Goal: Information Seeking & Learning: Learn about a topic

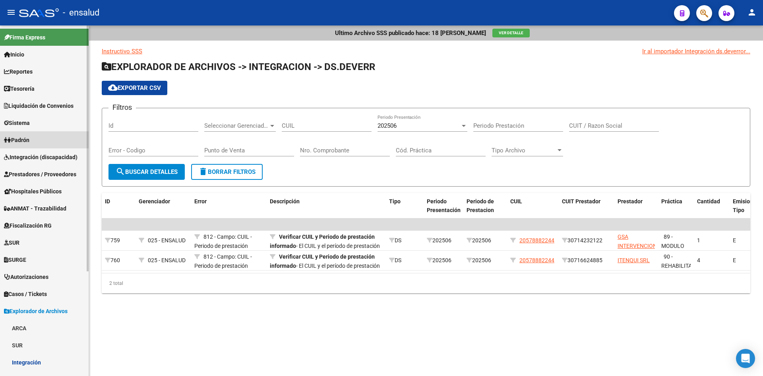
click at [29, 139] on span "Padrón" at bounding box center [16, 140] width 25 height 9
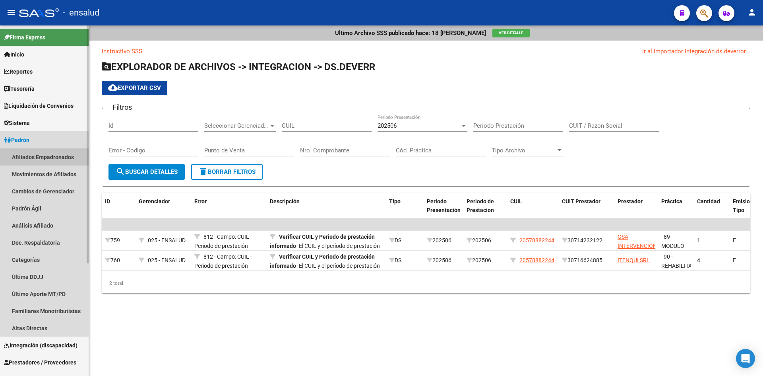
click at [46, 155] on link "Afiliados Empadronados" at bounding box center [44, 156] width 89 height 17
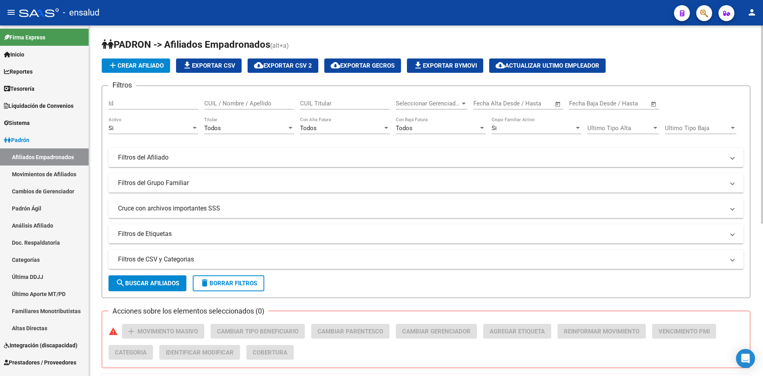
click at [433, 107] on div "Seleccionar Gerenciador Seleccionar Gerenciador" at bounding box center [432, 100] width 72 height 17
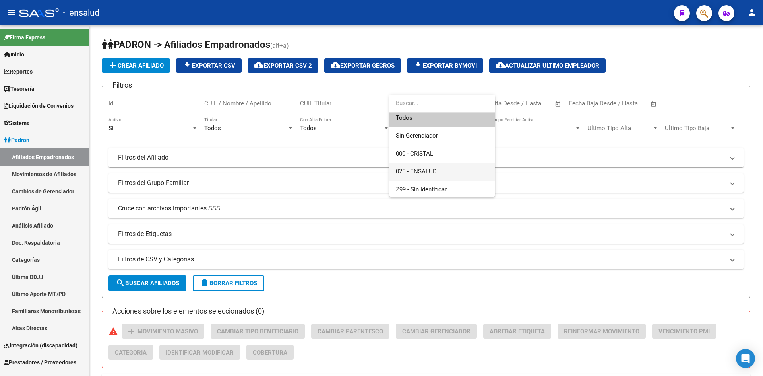
scroll to position [6, 0]
click at [436, 149] on span "000 - CRISTAL" at bounding box center [442, 152] width 93 height 18
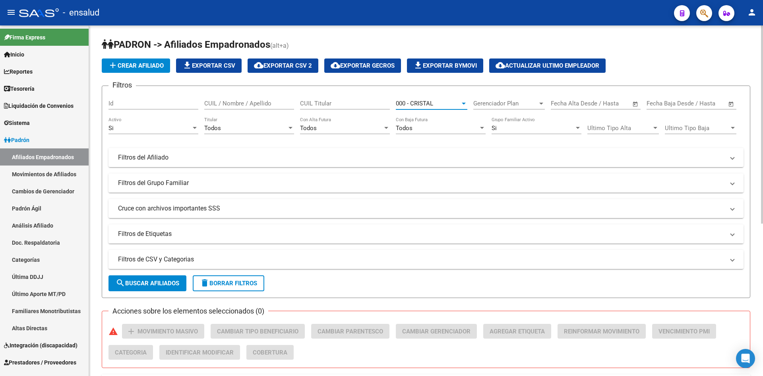
click at [135, 287] on button "search Buscar Afiliados" at bounding box center [147, 283] width 78 height 16
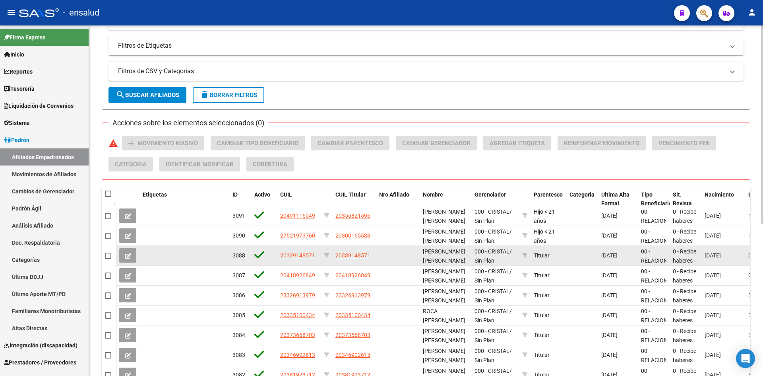
scroll to position [199, 0]
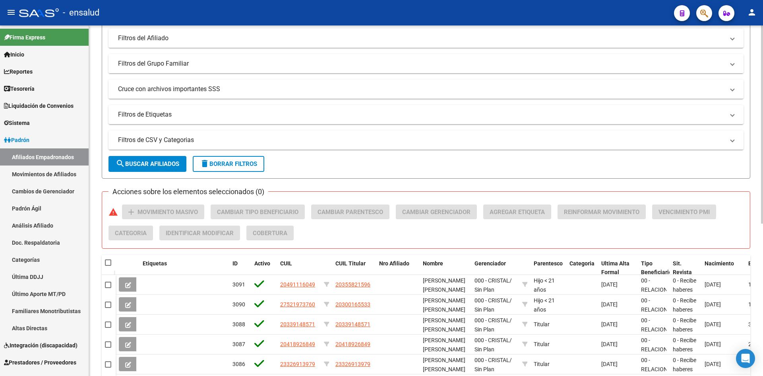
scroll to position [0, 0]
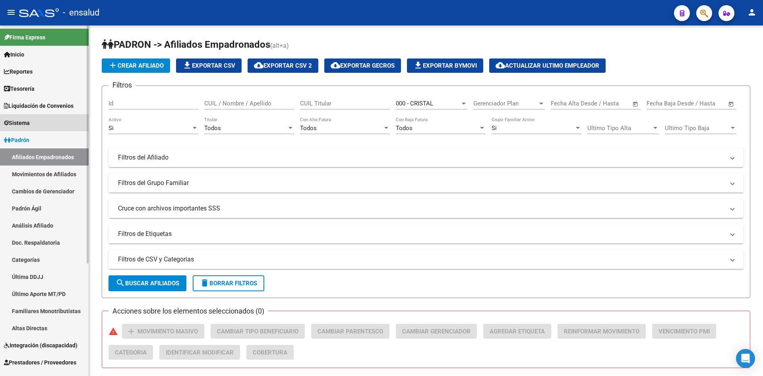
click at [53, 120] on link "Sistema" at bounding box center [44, 122] width 89 height 17
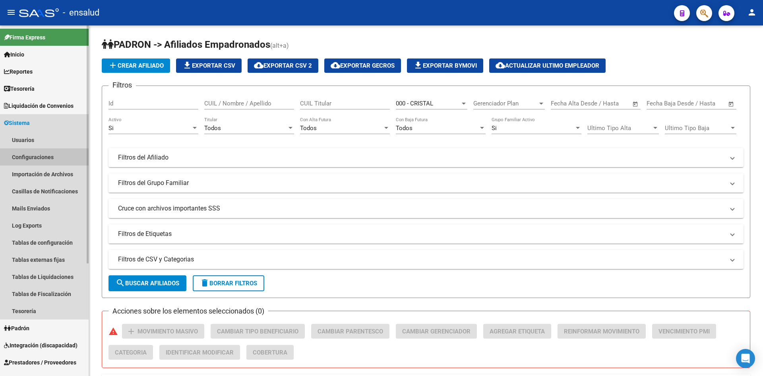
click at [35, 156] on link "Configuraciones" at bounding box center [44, 156] width 89 height 17
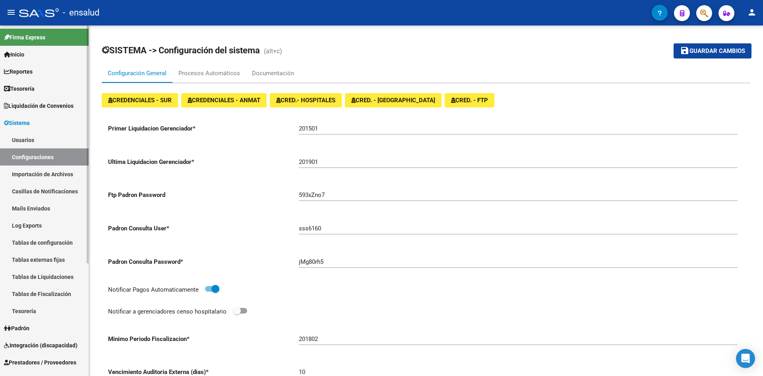
click at [33, 136] on link "Usuarios" at bounding box center [44, 139] width 89 height 17
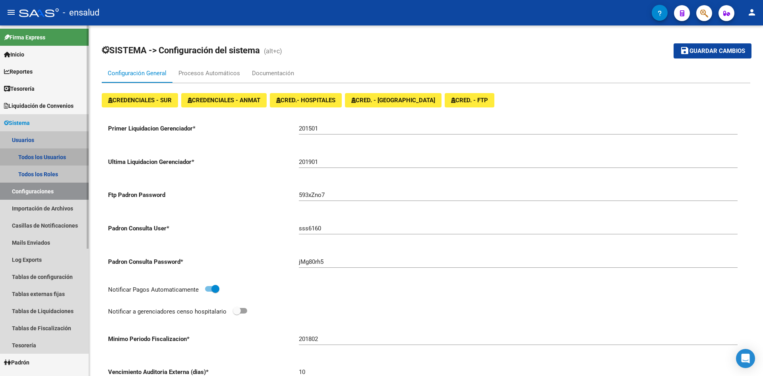
click at [31, 155] on link "Todos los Usuarios" at bounding box center [44, 156] width 89 height 17
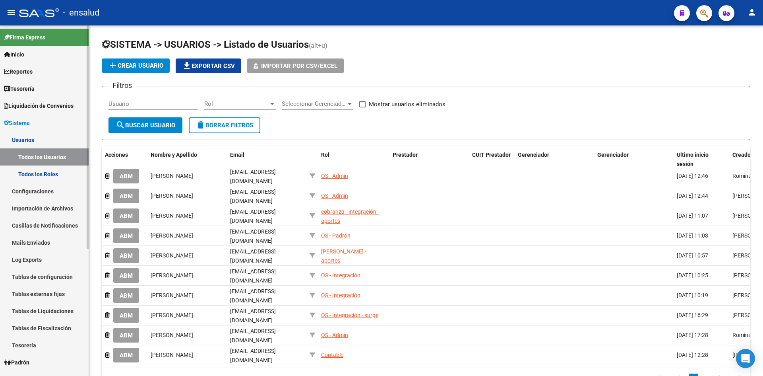
click at [38, 167] on link "Todos los Roles" at bounding box center [44, 173] width 89 height 17
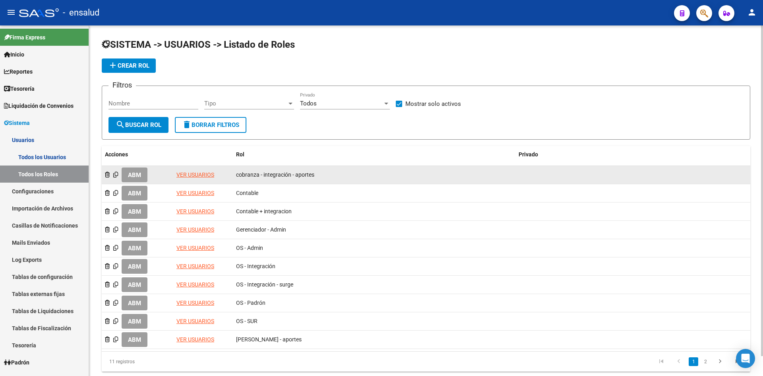
click at [186, 176] on link "VER USUARIOS" at bounding box center [195, 174] width 38 height 6
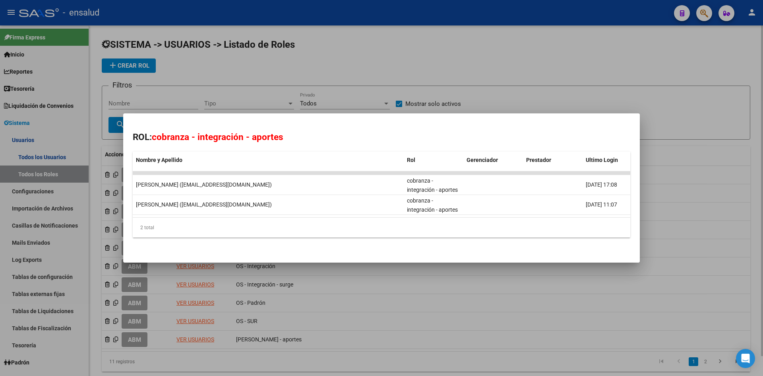
drag, startPoint x: 500, startPoint y: 76, endPoint x: 427, endPoint y: 115, distance: 82.5
click at [499, 77] on div at bounding box center [381, 188] width 763 height 376
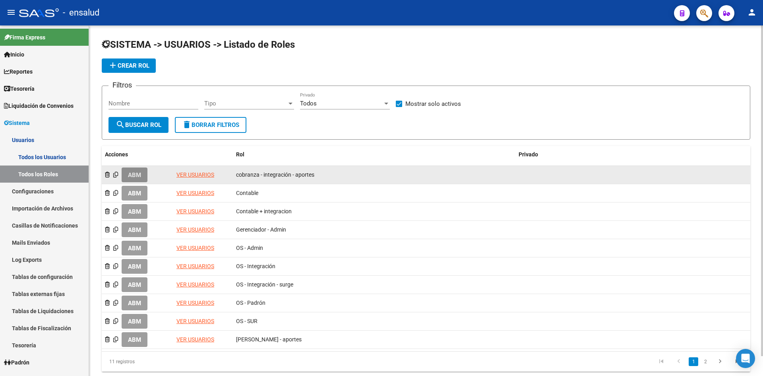
click at [138, 174] on span "ABM" at bounding box center [134, 174] width 13 height 7
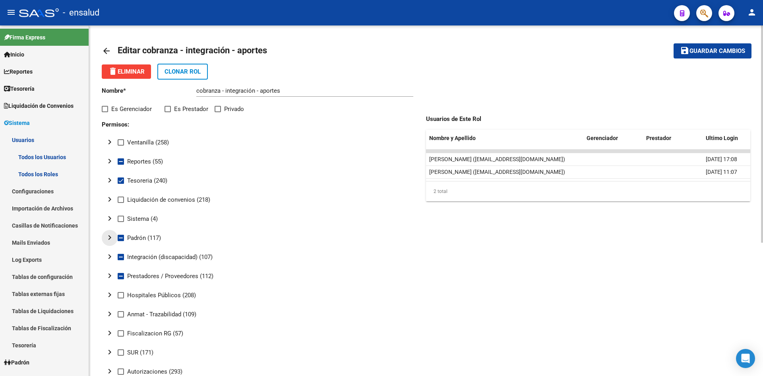
click at [110, 234] on mat-icon "chevron_right" at bounding box center [110, 237] width 10 height 10
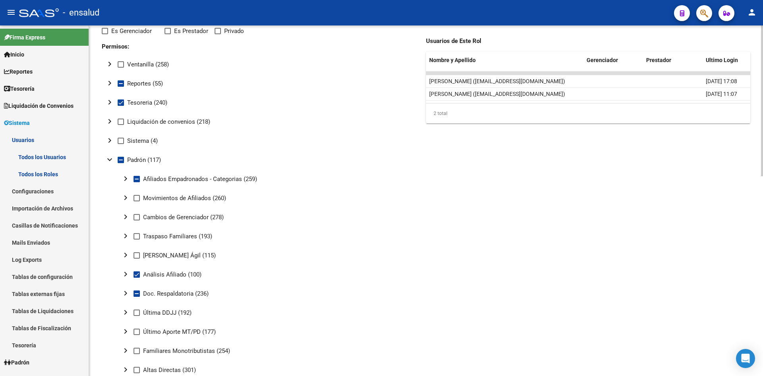
scroll to position [79, 0]
click at [126, 179] on mat-icon "chevron_right" at bounding box center [126, 177] width 10 height 10
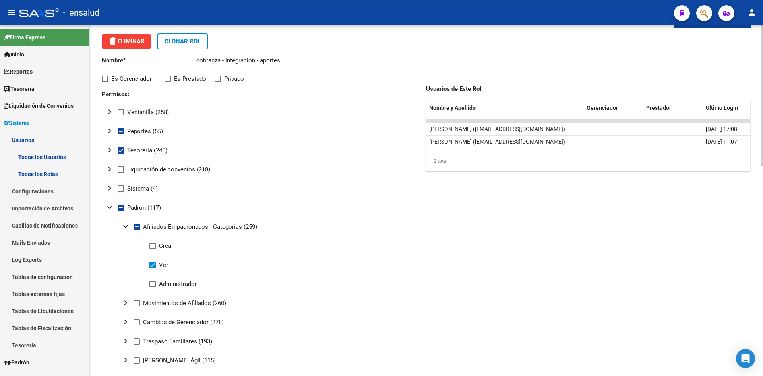
scroll to position [0, 0]
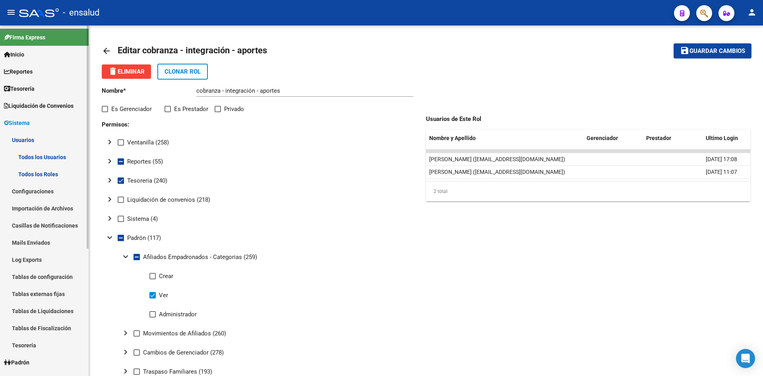
click at [19, 122] on span "Sistema" at bounding box center [17, 122] width 26 height 9
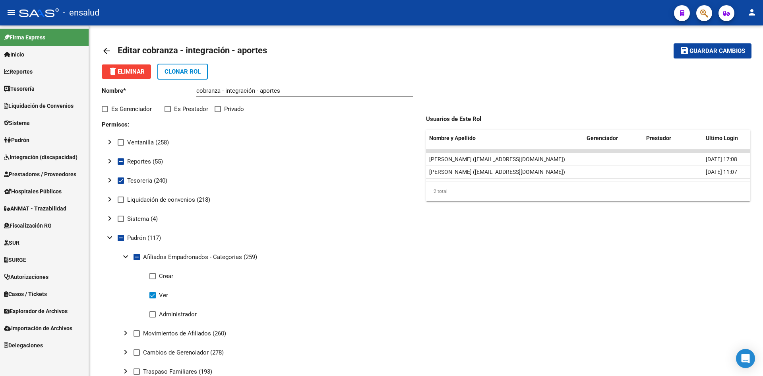
click at [17, 141] on span "Padrón" at bounding box center [16, 140] width 25 height 9
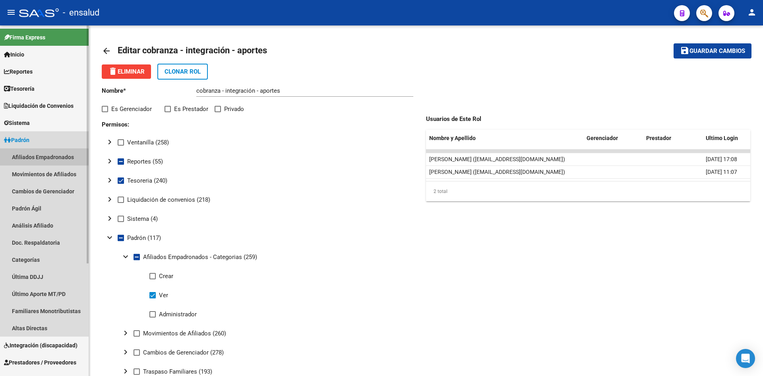
click at [42, 158] on link "Afiliados Empadronados" at bounding box center [44, 156] width 89 height 17
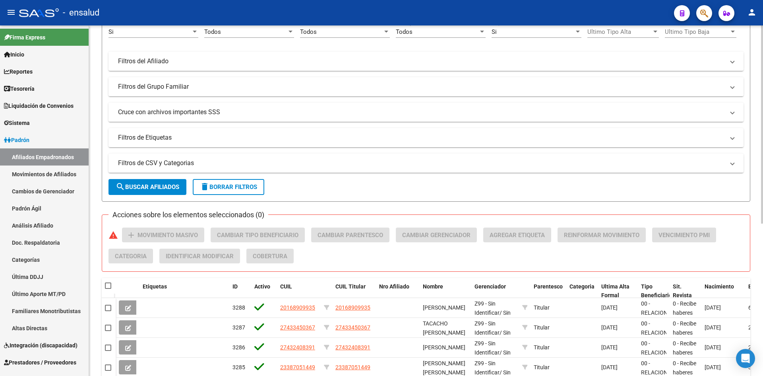
scroll to position [119, 0]
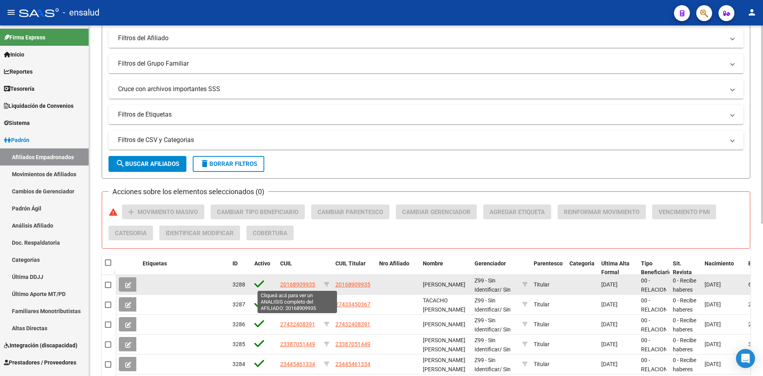
click at [294, 282] on span "20168909935" at bounding box center [297, 284] width 35 height 6
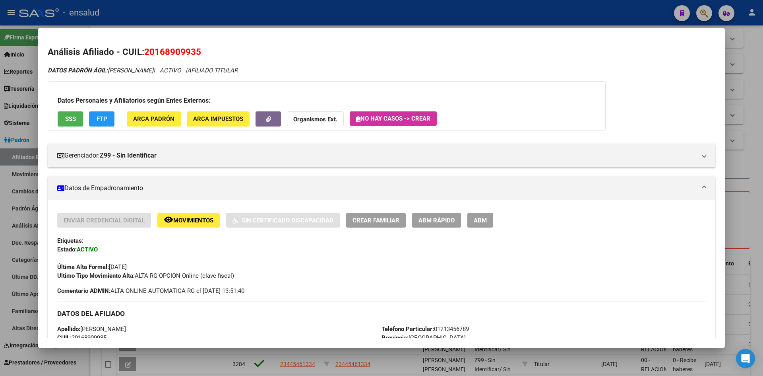
click at [66, 118] on span "SSS" at bounding box center [70, 119] width 11 height 7
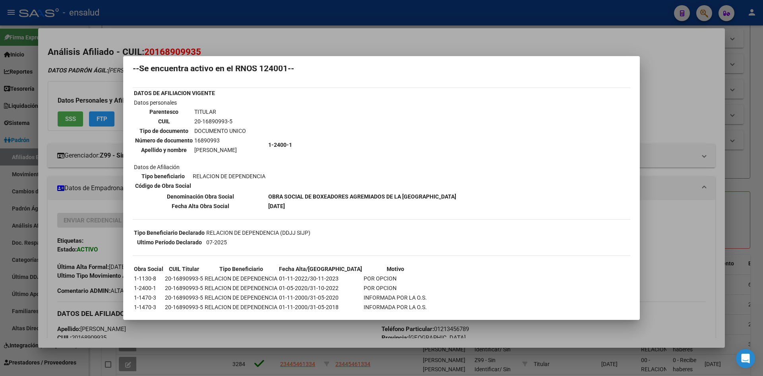
scroll to position [60, 0]
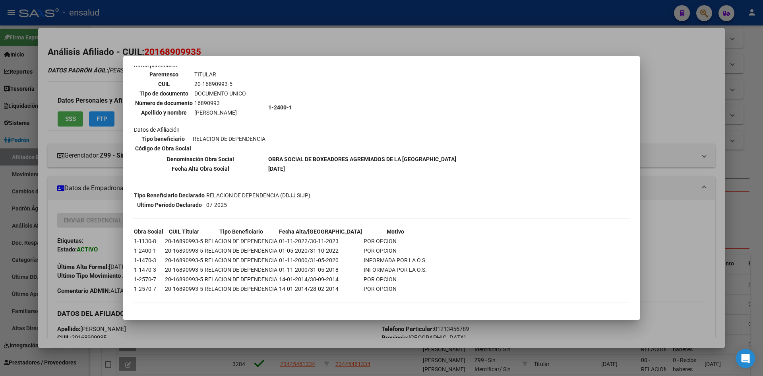
click at [71, 137] on div at bounding box center [381, 188] width 763 height 376
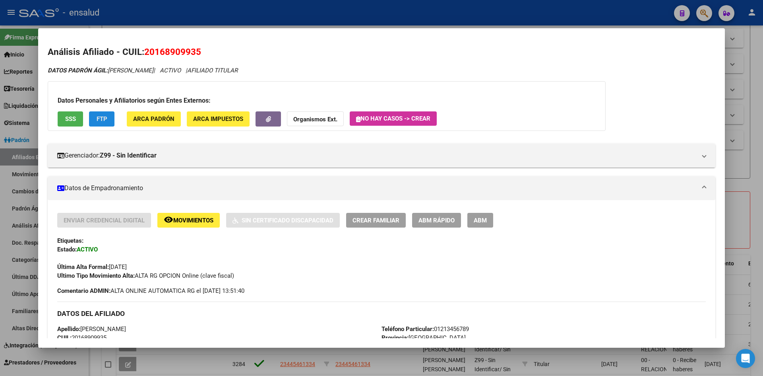
click at [102, 118] on span "FTP" at bounding box center [102, 119] width 11 height 7
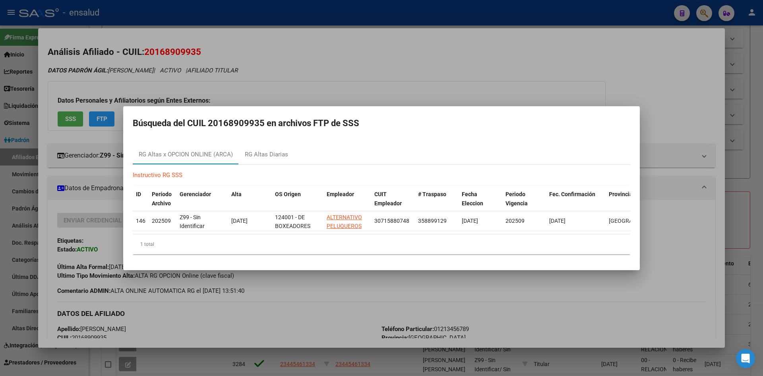
click at [97, 143] on div at bounding box center [381, 188] width 763 height 376
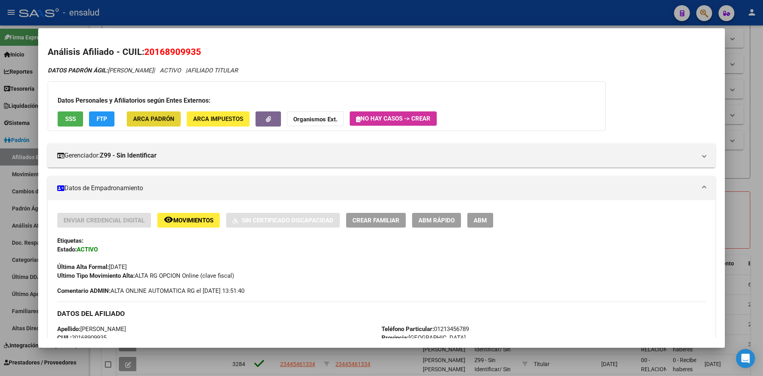
click at [151, 119] on span "ARCA Padrón" at bounding box center [153, 119] width 41 height 7
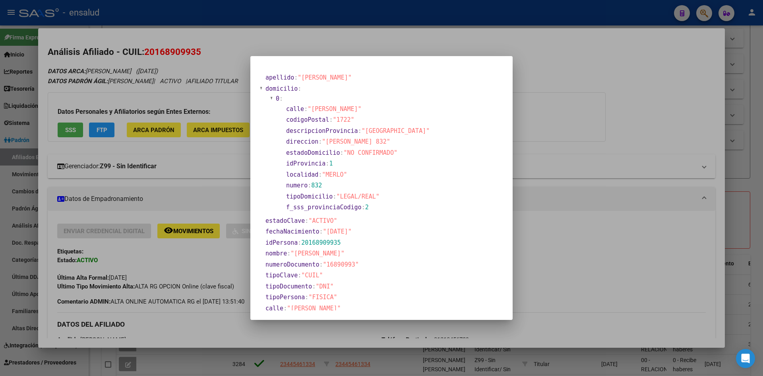
drag, startPoint x: 163, startPoint y: 187, endPoint x: 167, endPoint y: 177, distance: 10.6
click at [163, 186] on div at bounding box center [381, 188] width 763 height 376
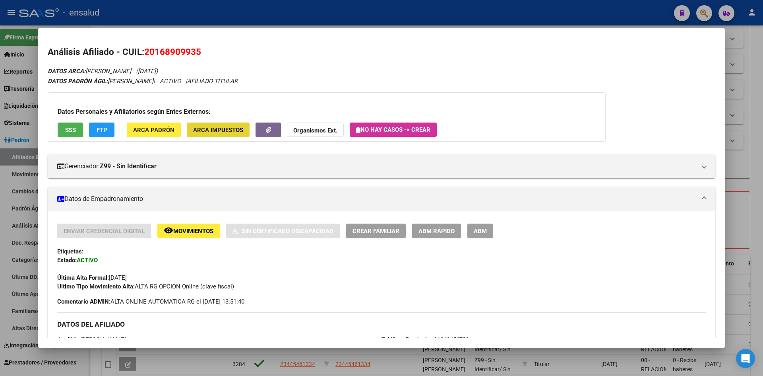
click at [210, 130] on span "ARCA Impuestos" at bounding box center [218, 129] width 50 height 7
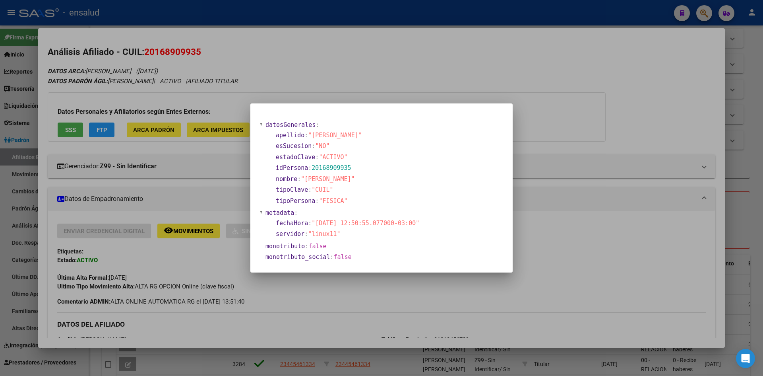
click at [214, 181] on div at bounding box center [381, 188] width 763 height 376
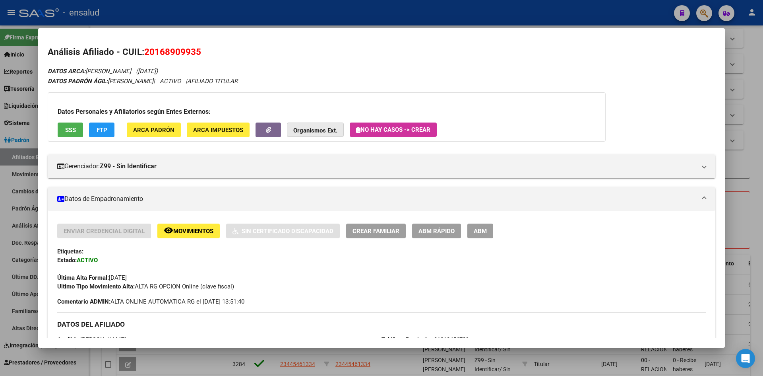
click at [323, 130] on strong "Organismos Ext." at bounding box center [315, 130] width 44 height 7
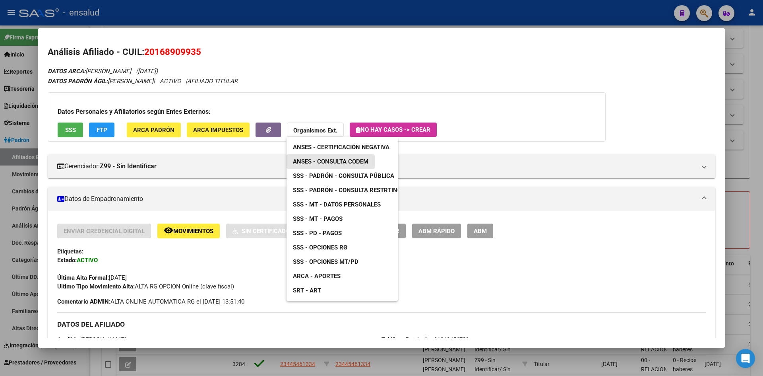
click at [342, 161] on span "ANSES - Consulta CODEM" at bounding box center [331, 161] width 76 height 7
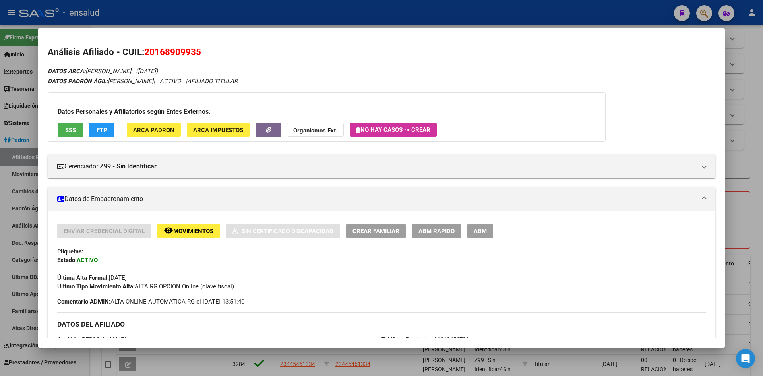
click at [170, 48] on span "20168909935" at bounding box center [172, 51] width 57 height 10
copy span "20168909935"
click at [331, 132] on strong "Organismos Ext." at bounding box center [315, 130] width 44 height 7
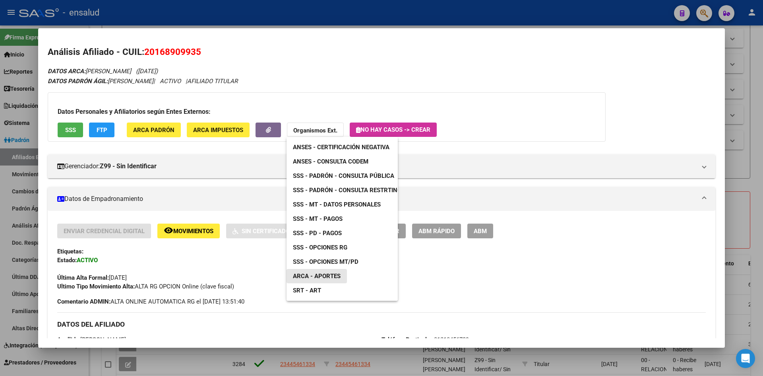
click at [322, 276] on span "ARCA - Aportes" at bounding box center [317, 275] width 48 height 7
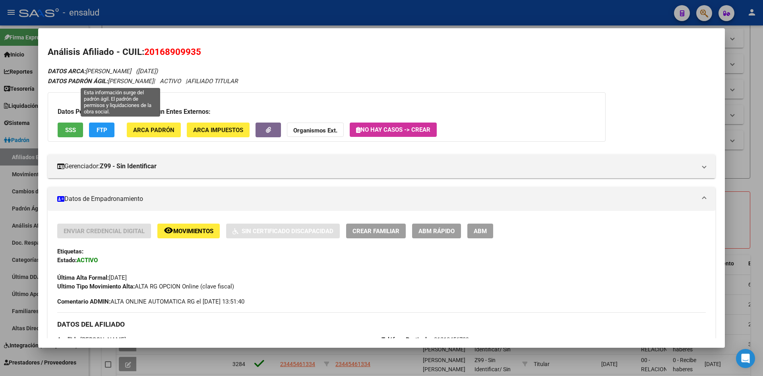
copy span "20168909935"
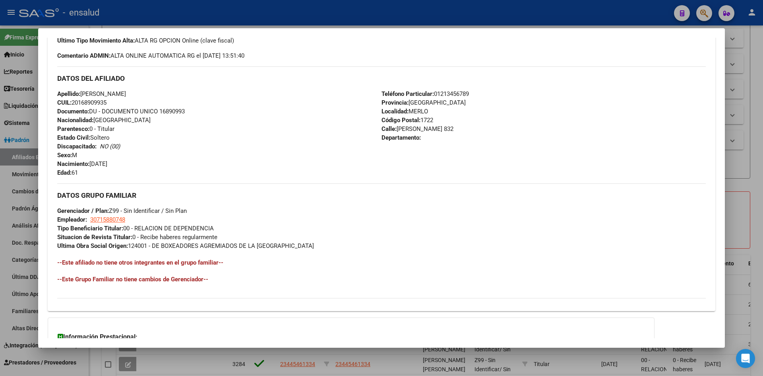
scroll to position [204, 0]
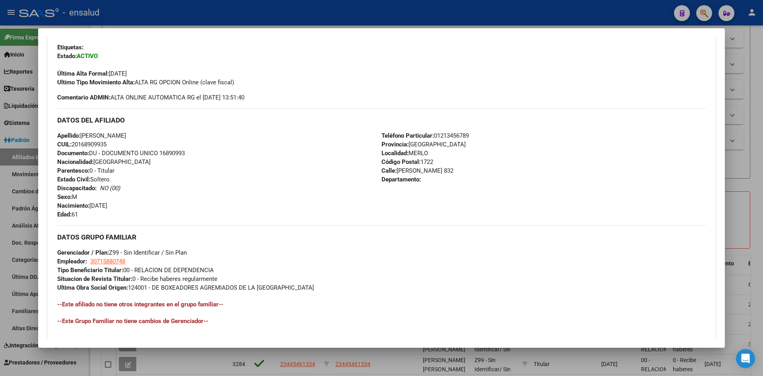
drag, startPoint x: 74, startPoint y: 143, endPoint x: 176, endPoint y: 141, distance: 102.2
click at [175, 140] on div "Apellido: [PERSON_NAME]: 20168909935 Documento: DU - DOCUMENTO UNICO 16890993 N…" at bounding box center [219, 174] width 324 height 87
copy span "20168909935"
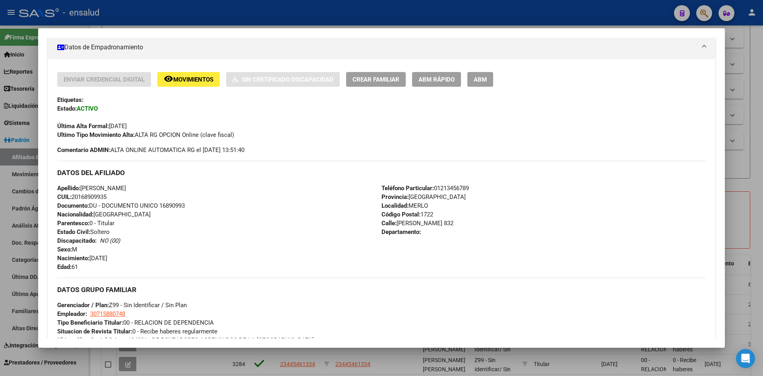
scroll to position [0, 0]
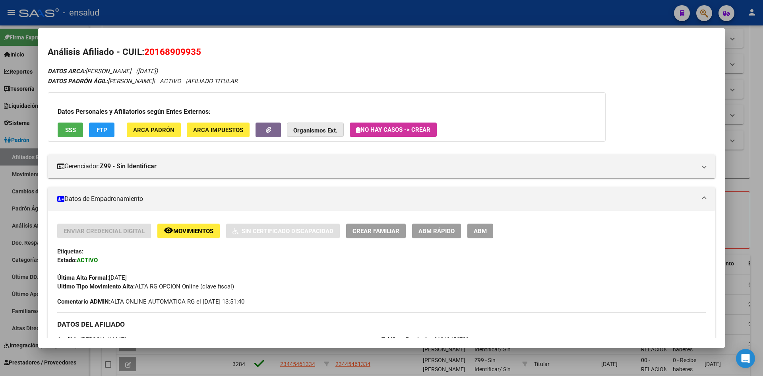
click at [323, 134] on button "Organismos Ext." at bounding box center [315, 129] width 57 height 15
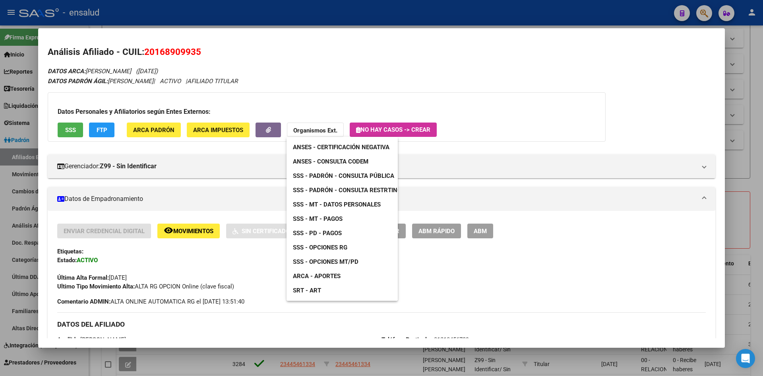
click at [319, 274] on span "ARCA - Aportes" at bounding box center [317, 275] width 48 height 7
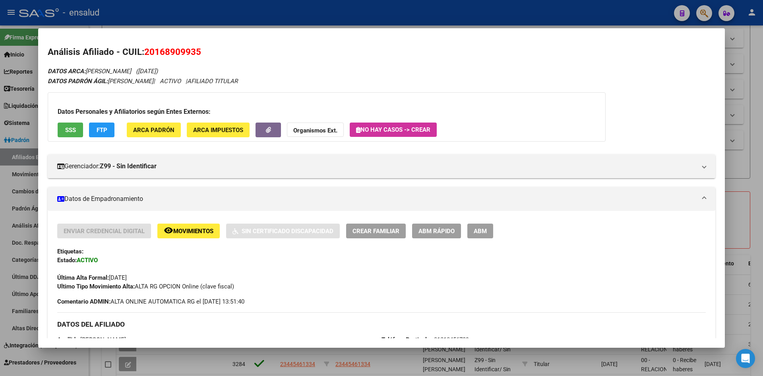
click at [323, 127] on strong "Organismos Ext." at bounding box center [315, 130] width 44 height 7
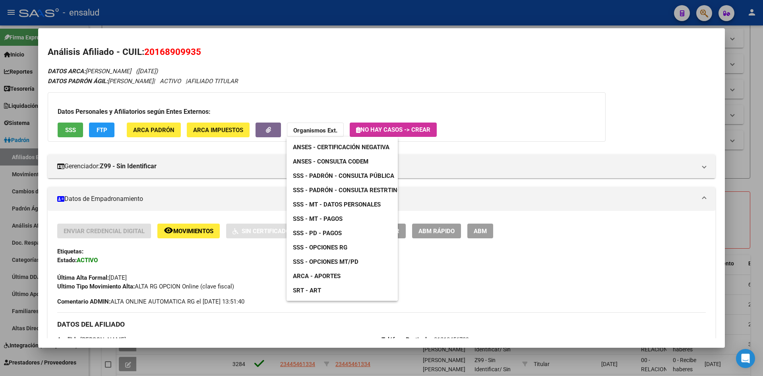
click at [299, 292] on span "SRT - ART" at bounding box center [307, 290] width 28 height 7
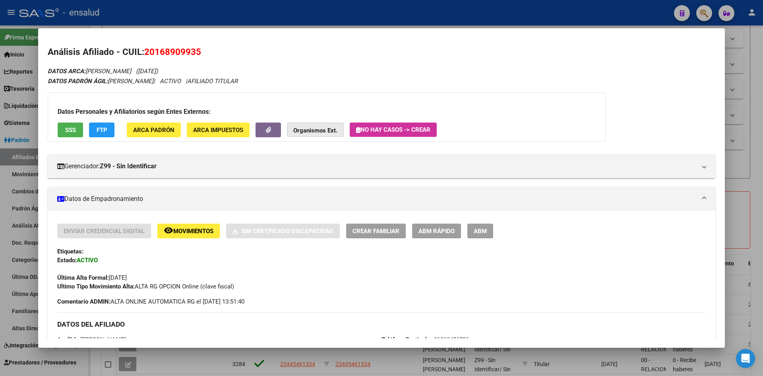
click at [320, 131] on strong "Organismos Ext." at bounding box center [315, 130] width 44 height 7
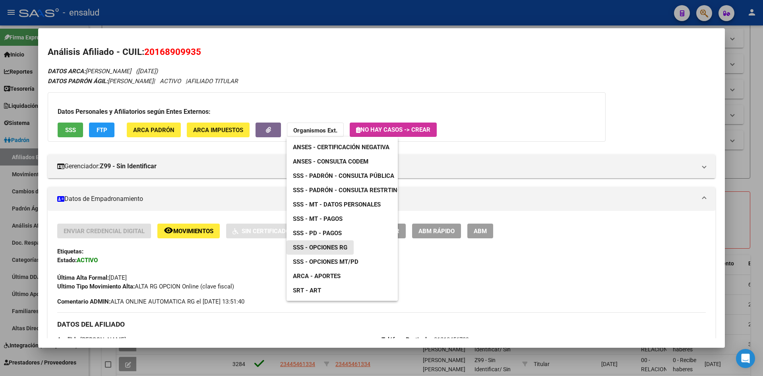
click at [333, 248] on span "SSS - Opciones RG" at bounding box center [320, 247] width 54 height 7
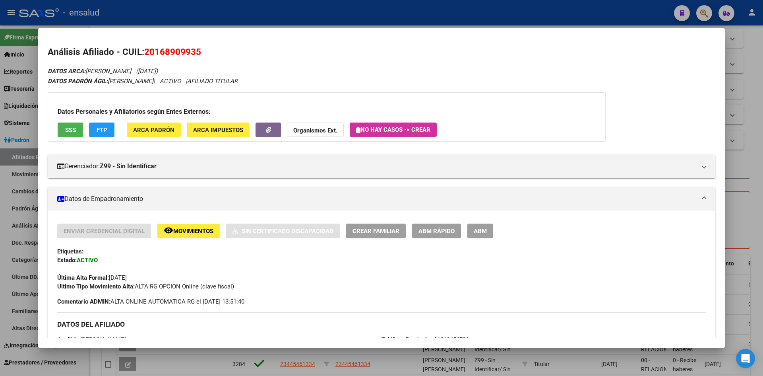
drag, startPoint x: 298, startPoint y: 112, endPoint x: 307, endPoint y: 124, distance: 14.6
click at [299, 112] on h3 "Datos Personales y Afiliatorios según Entes Externos:" at bounding box center [327, 112] width 538 height 10
click at [307, 124] on button "Organismos Ext." at bounding box center [315, 129] width 57 height 15
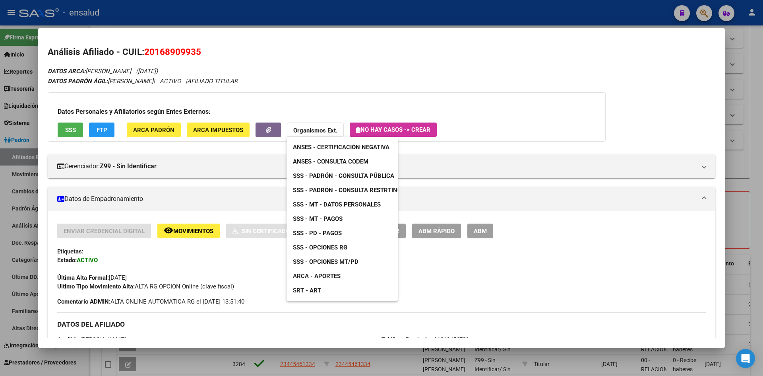
click at [326, 231] on span "SSS - PD - Pagos" at bounding box center [317, 232] width 49 height 7
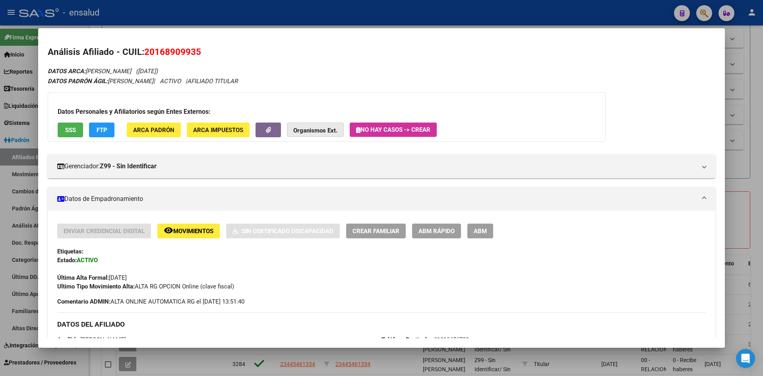
click at [331, 135] on button "Organismos Ext." at bounding box center [315, 129] width 57 height 15
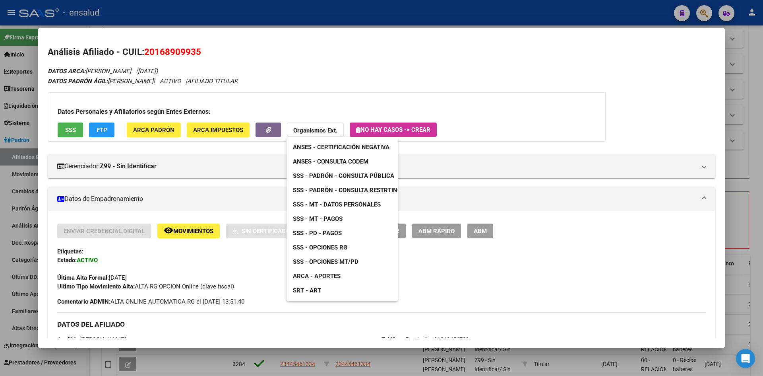
drag, startPoint x: 343, startPoint y: 297, endPoint x: 355, endPoint y: 298, distance: 12.4
click at [360, 295] on div "ANSES - Certificación Negativa ANSES - Consulta CODEM SSS - Padrón - Consulta P…" at bounding box center [342, 219] width 111 height 164
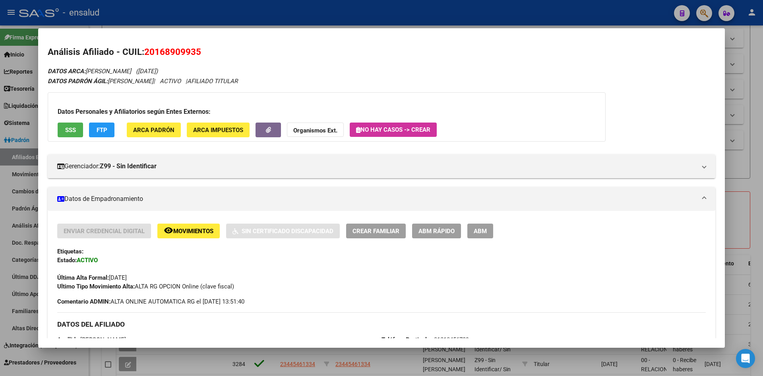
drag, startPoint x: 349, startPoint y: 302, endPoint x: 358, endPoint y: 300, distance: 8.8
click at [358, 300] on div "Enviar Credencial Digital remove_red_eye Movimientos Sin Certificado Discapacid…" at bounding box center [381, 264] width 649 height 82
click at [319, 129] on strong "Organismos Ext." at bounding box center [315, 130] width 44 height 7
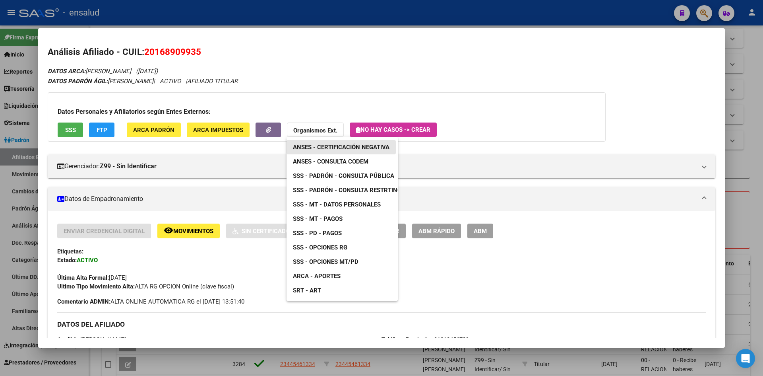
click at [362, 148] on span "ANSES - Certificación Negativa" at bounding box center [341, 146] width 97 height 7
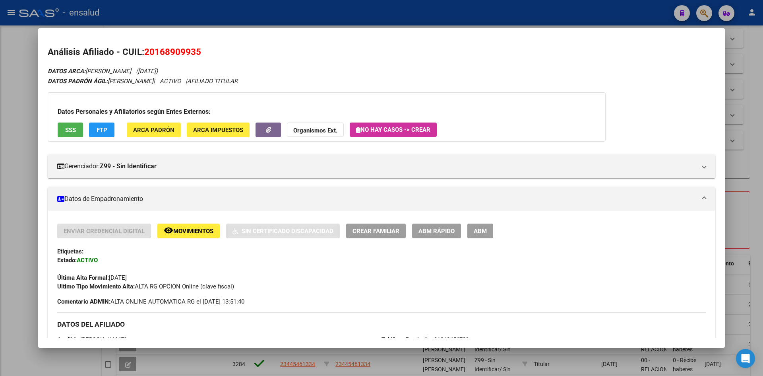
scroll to position [119, 0]
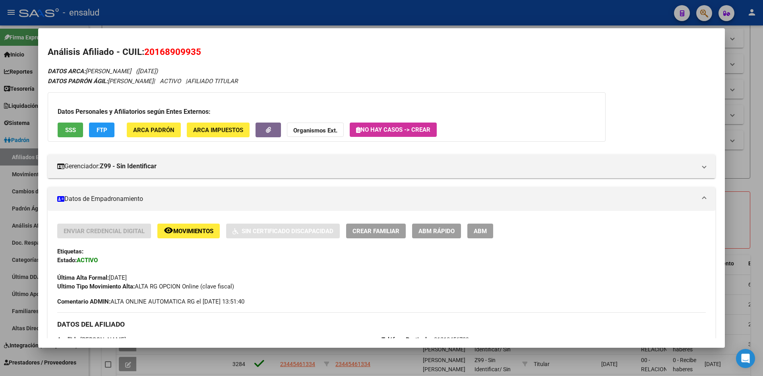
click at [547, 267] on div "Última Alta Formal: [DATE]" at bounding box center [381, 272] width 649 height 17
